Goal: Transaction & Acquisition: Purchase product/service

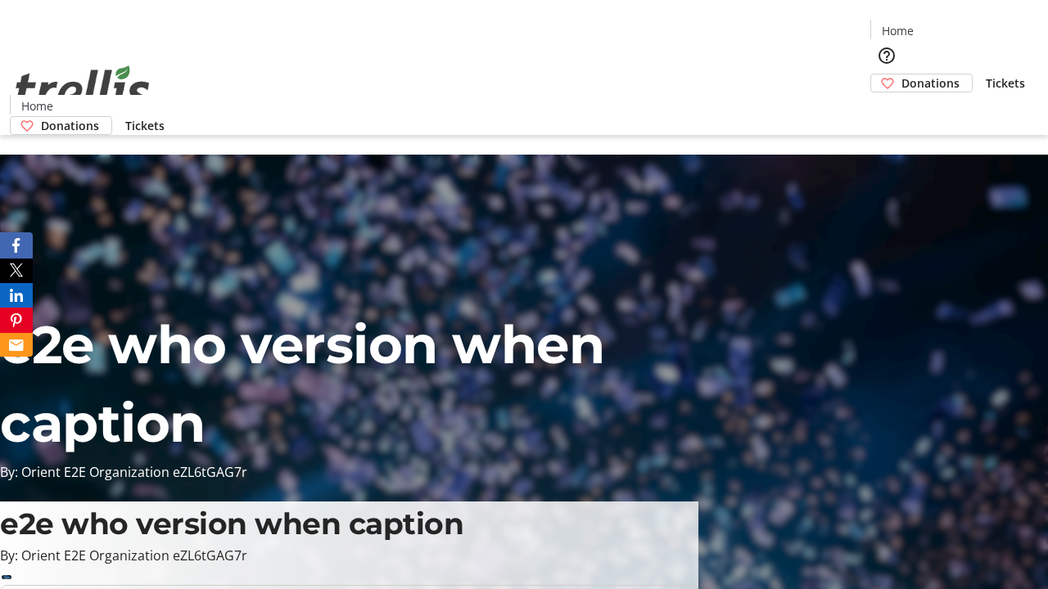
click at [901, 75] on span "Donations" at bounding box center [930, 83] width 58 height 17
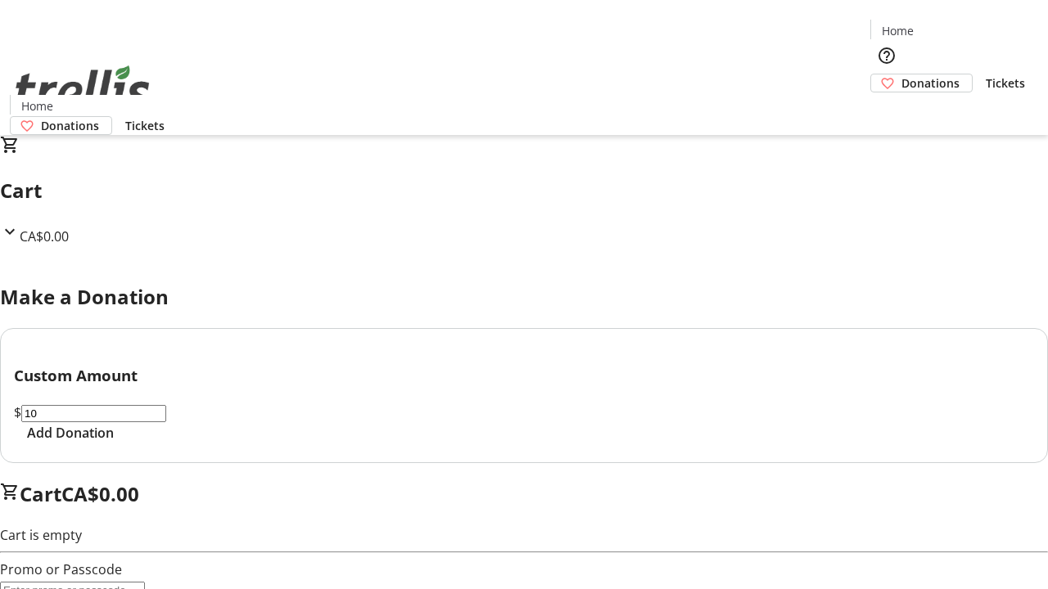
click at [114, 443] on span "Add Donation" at bounding box center [70, 433] width 87 height 20
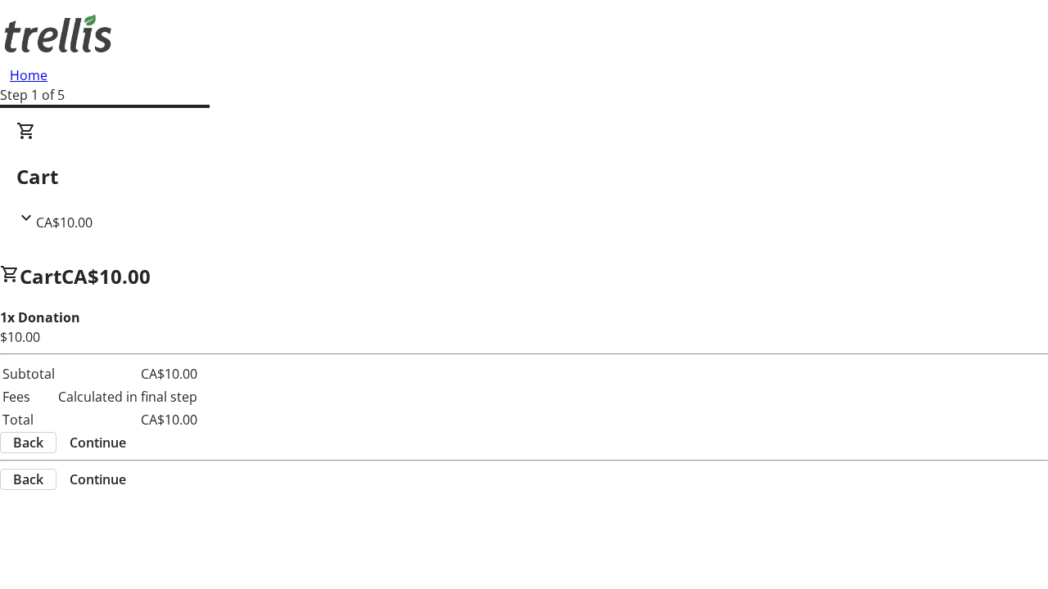
select select "CA"
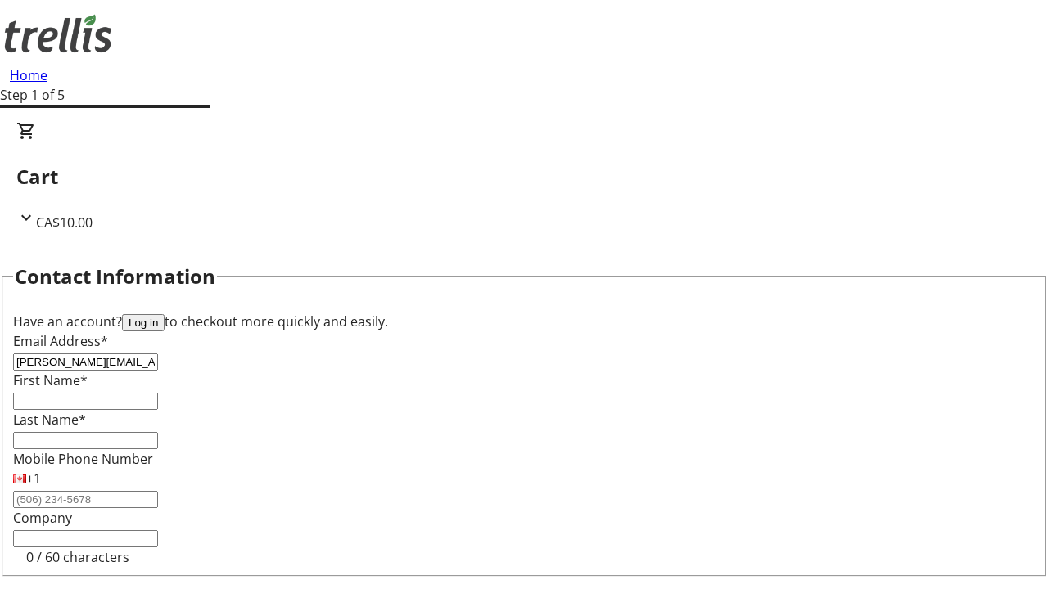
type input "[PERSON_NAME][EMAIL_ADDRESS][DOMAIN_NAME]"
type input "[PERSON_NAME]"
type input "O'Hara"
type input "[STREET_ADDRESS][PERSON_NAME]"
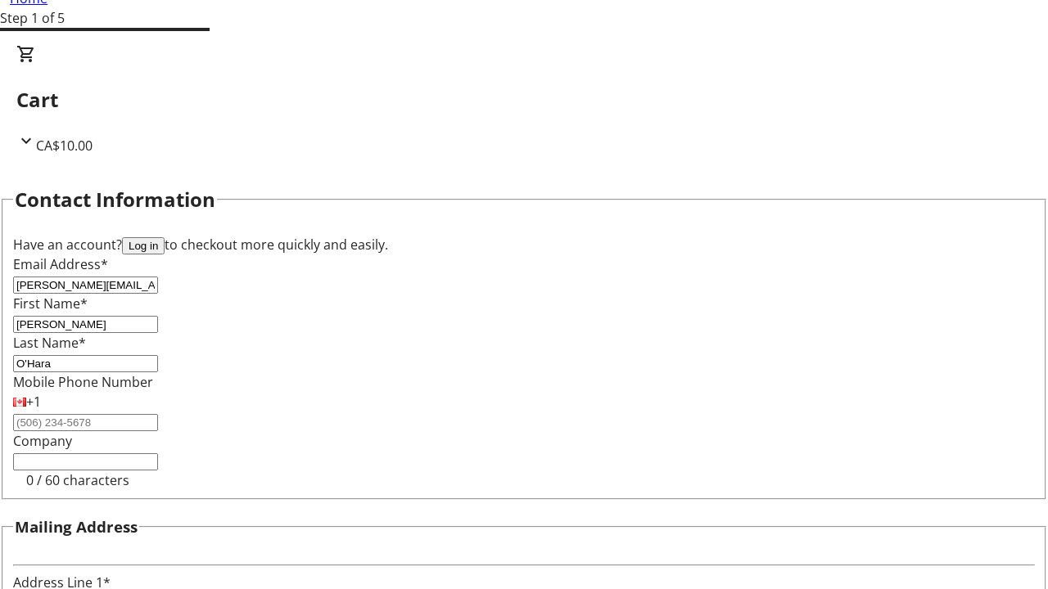
type input "Kelowna"
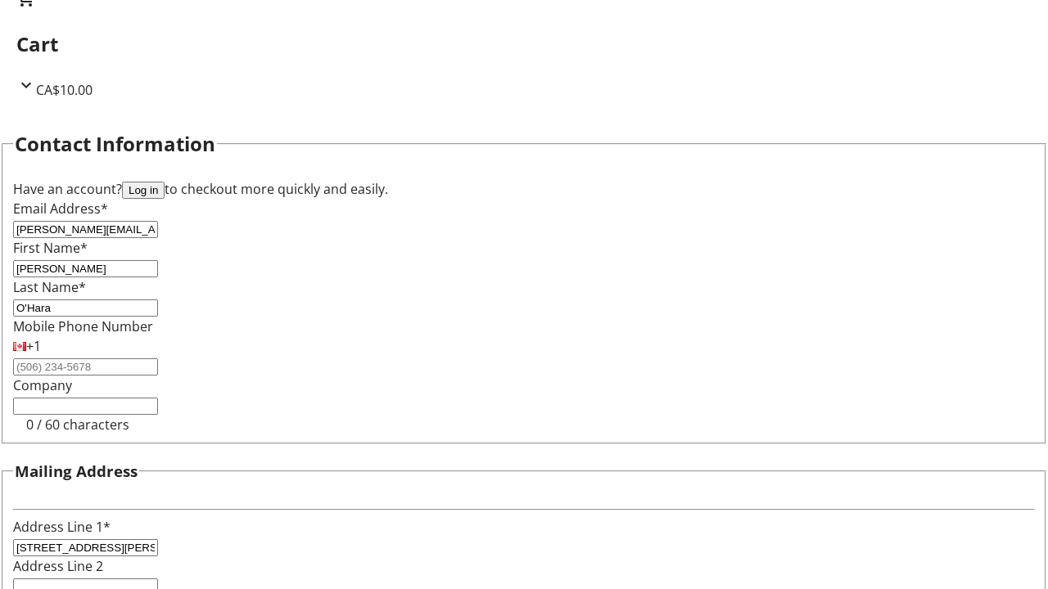
select select "BC"
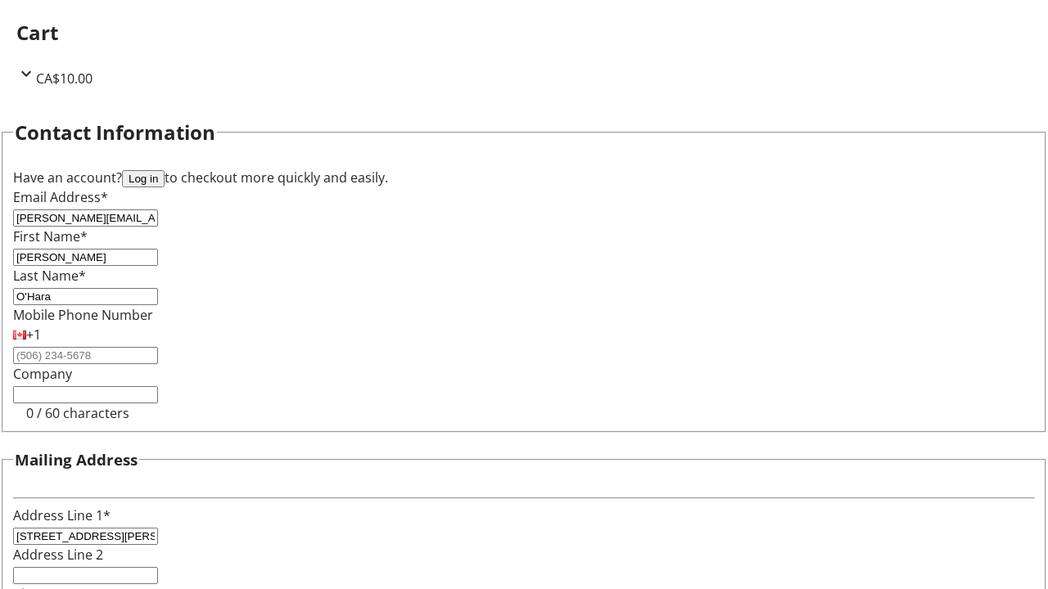
type input "Kelowna"
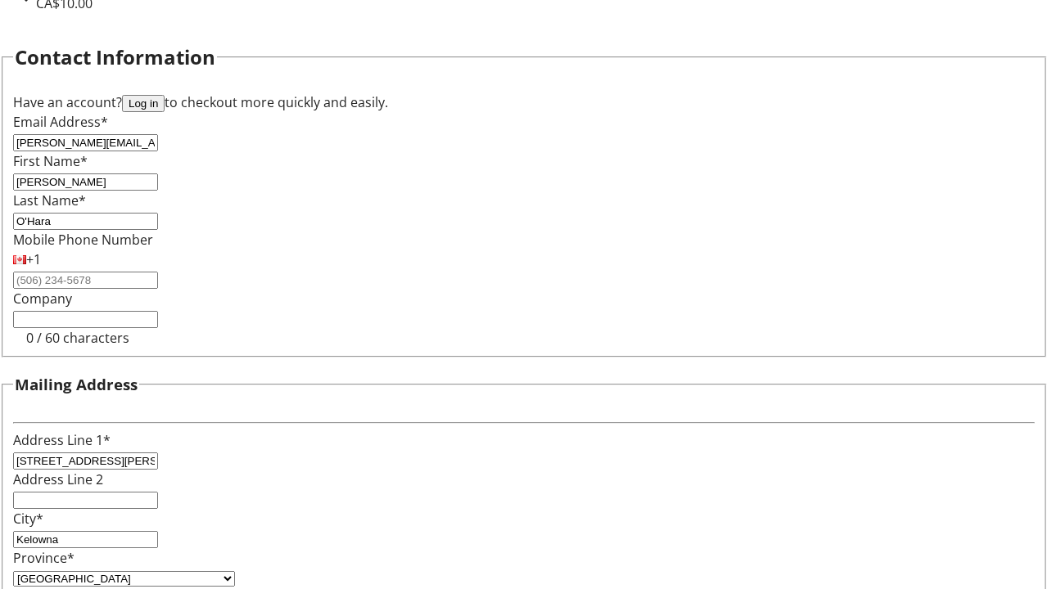
type input "V1Y 0C2"
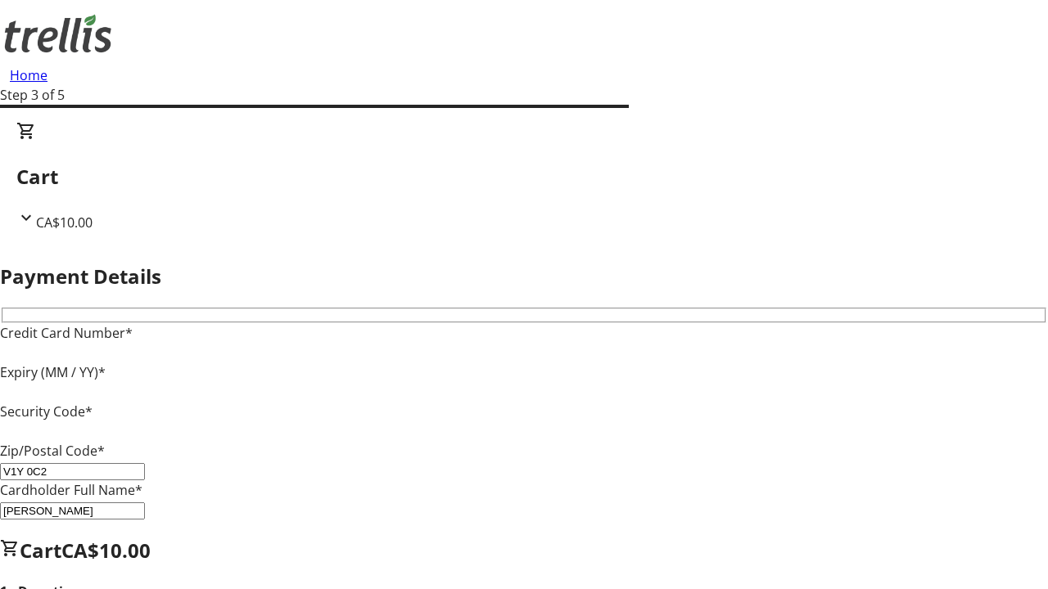
type input "V1Y 0C2"
